Goal: Complete application form

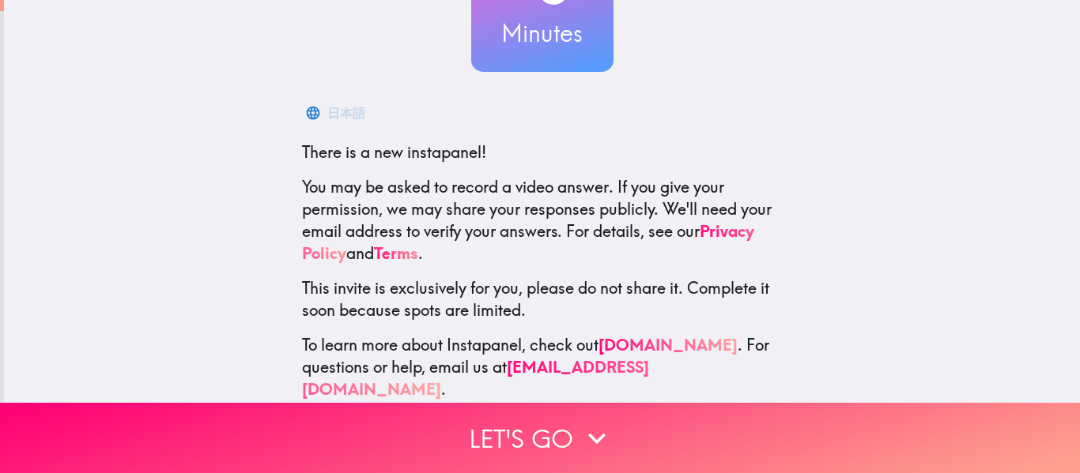
scroll to position [172, 0]
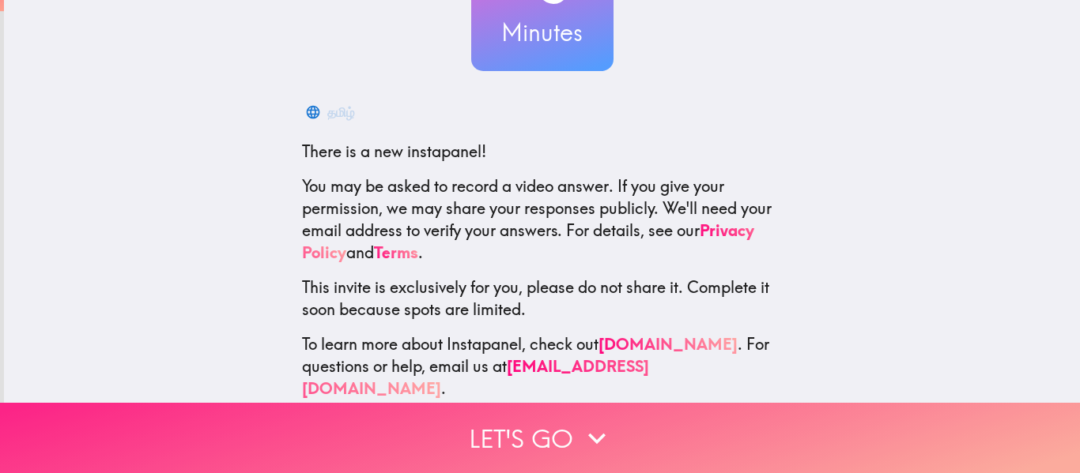
click at [512, 432] on button "Let's go" at bounding box center [540, 438] width 1080 height 70
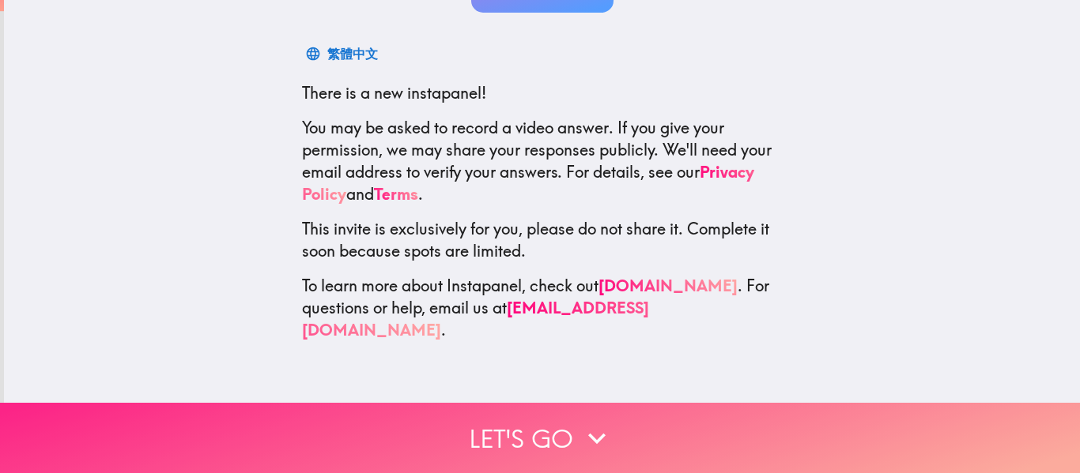
scroll to position [0, 0]
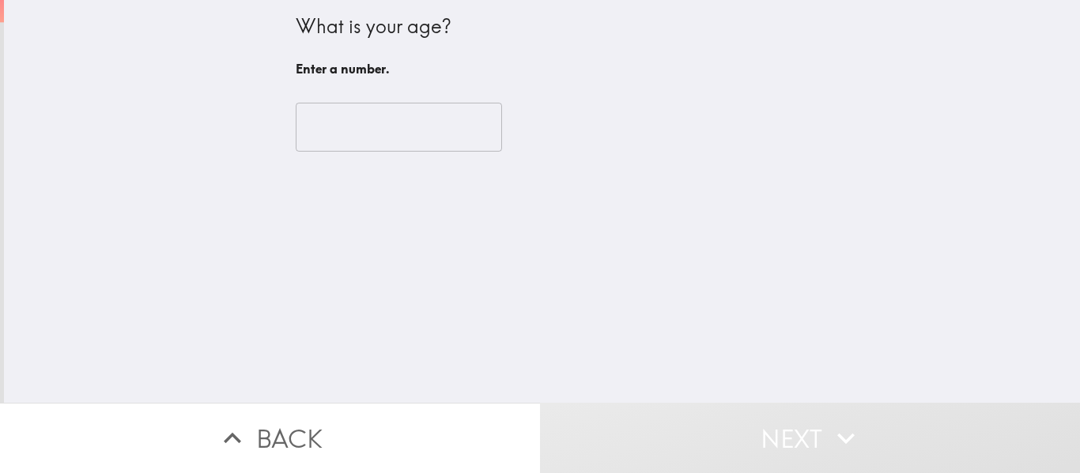
click at [401, 130] on input "number" at bounding box center [399, 127] width 206 height 49
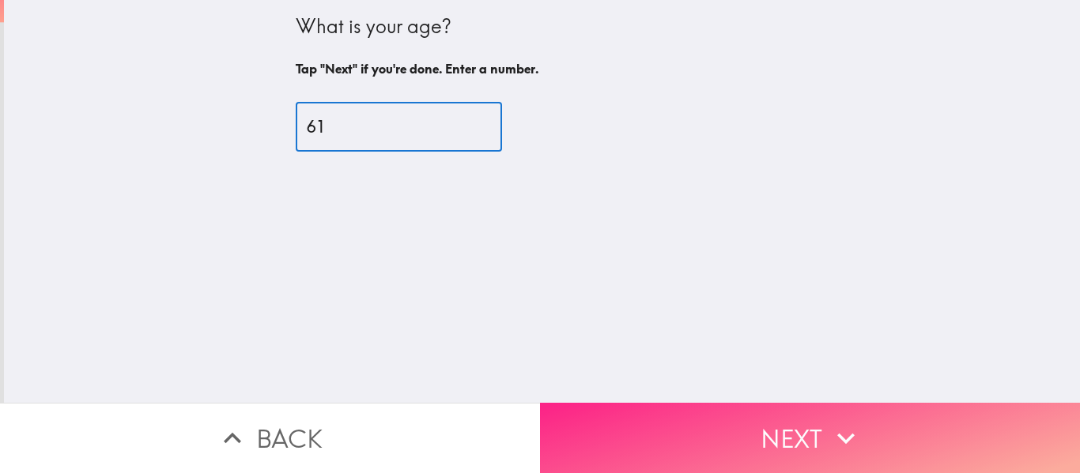
type input "61"
click at [788, 435] on button "Next" at bounding box center [810, 438] width 540 height 70
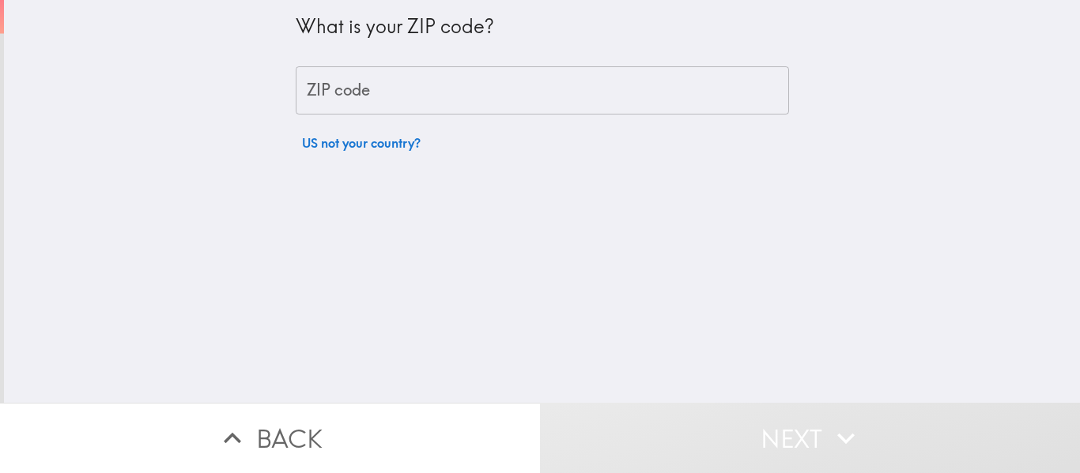
click at [576, 78] on input "ZIP code" at bounding box center [542, 90] width 493 height 49
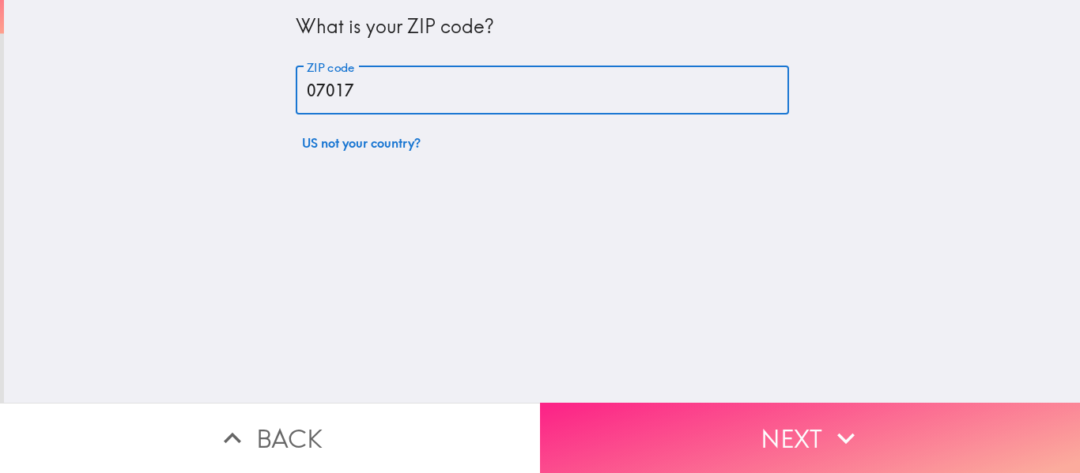
type input "07017"
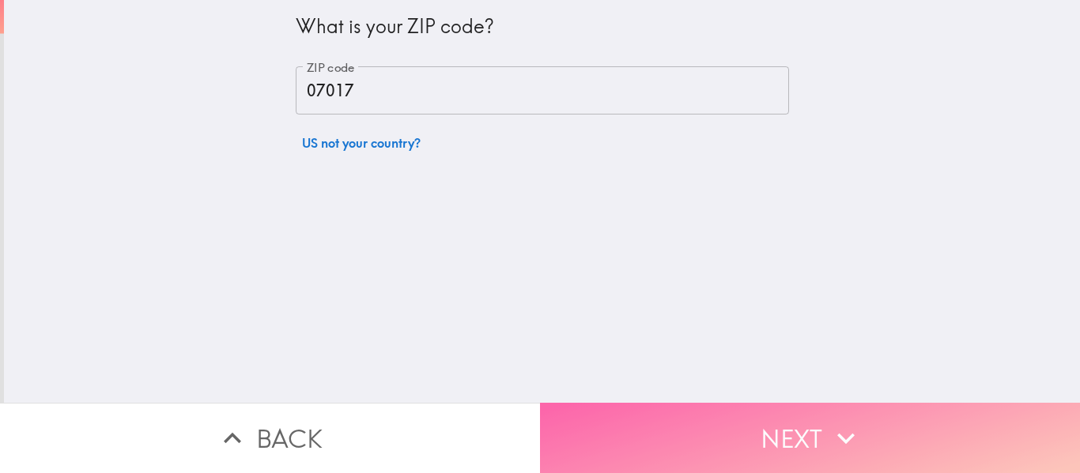
click at [774, 446] on button "Next" at bounding box center [810, 438] width 540 height 70
